Goal: Check status: Check status

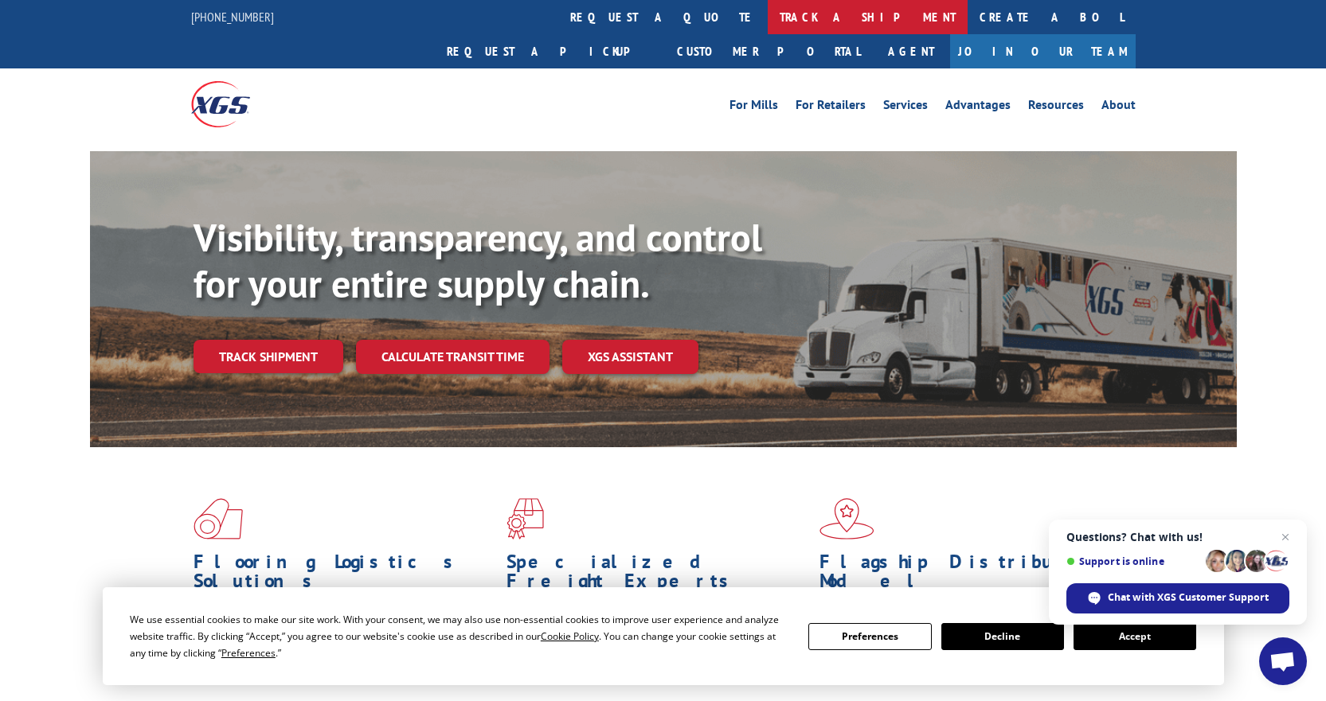
click at [768, 14] on link "track a shipment" at bounding box center [868, 17] width 200 height 34
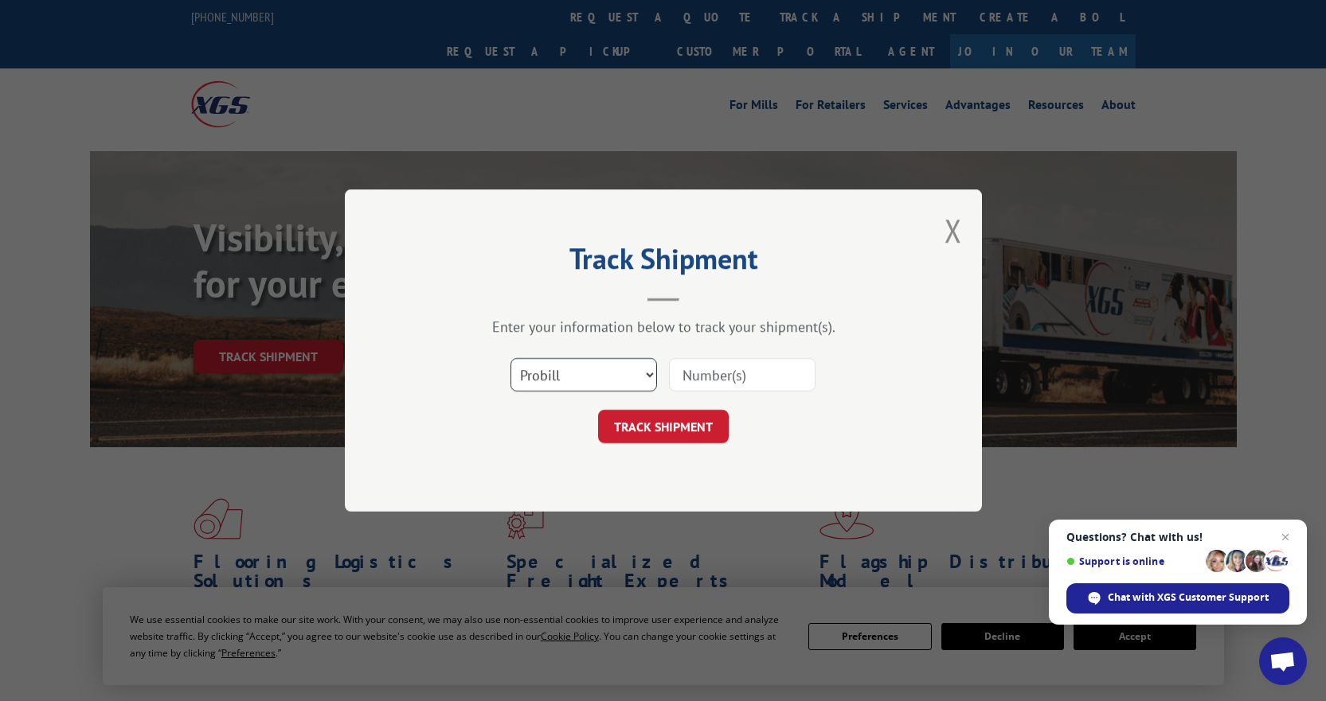
click at [617, 376] on select "Select category... Probill BOL PO" at bounding box center [583, 374] width 147 height 33
select select "bol"
click at [510, 358] on select "Select category... Probill BOL PO" at bounding box center [583, 374] width 147 height 33
click at [733, 377] on input at bounding box center [742, 374] width 147 height 33
paste input "7047470"
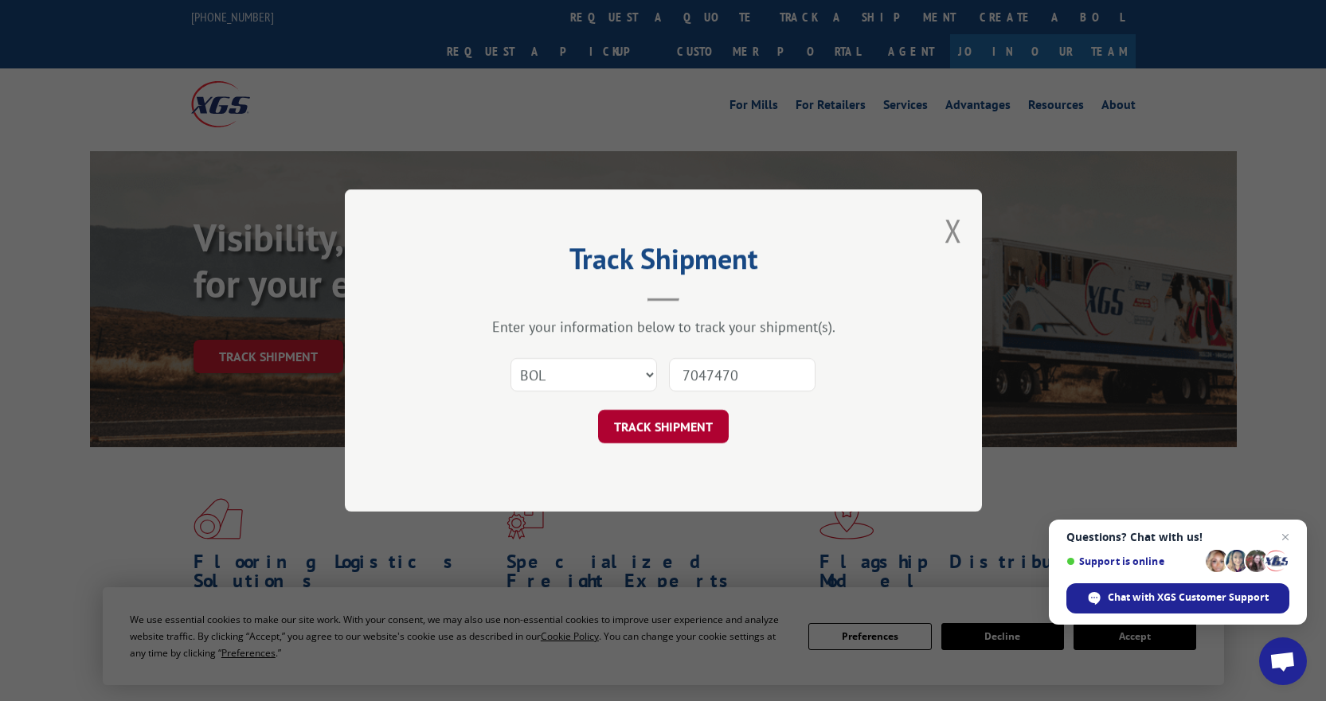
type input "7047470"
click at [697, 424] on button "TRACK SHIPMENT" at bounding box center [663, 426] width 131 height 33
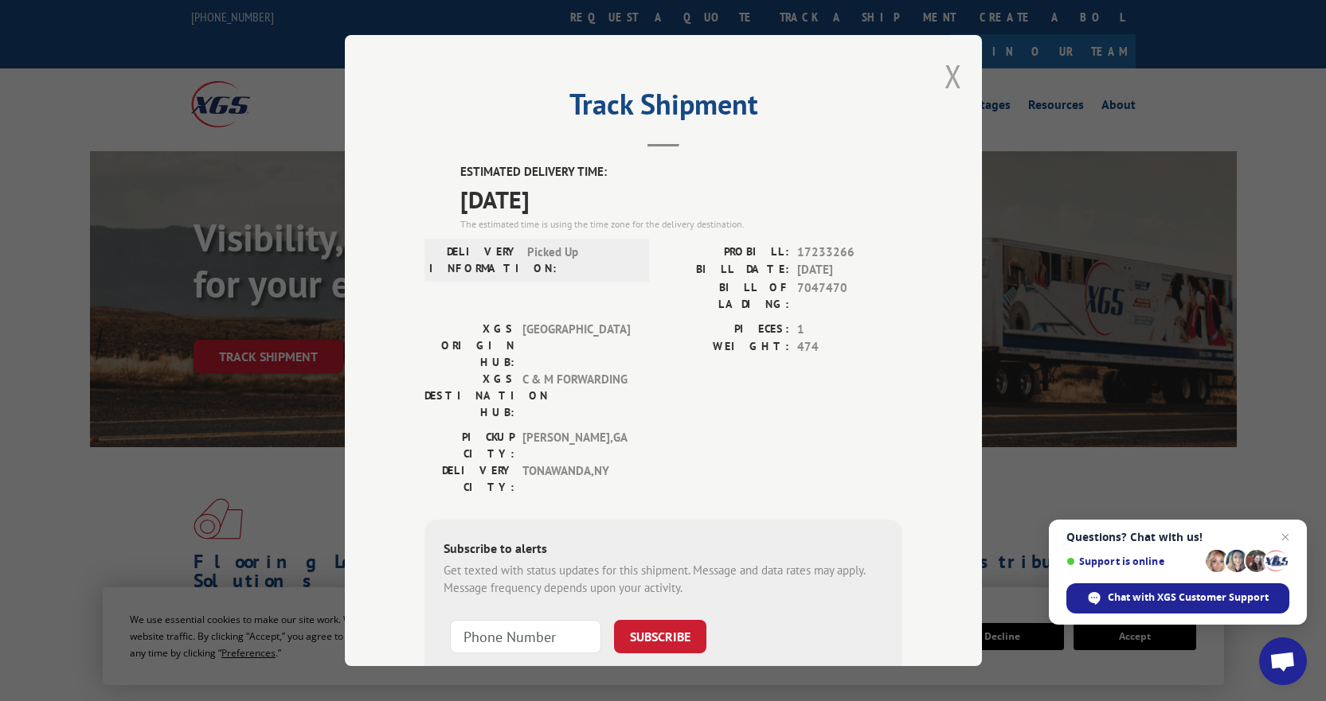
click at [948, 73] on button "Close modal" at bounding box center [953, 76] width 18 height 42
